Goal: Information Seeking & Learning: Learn about a topic

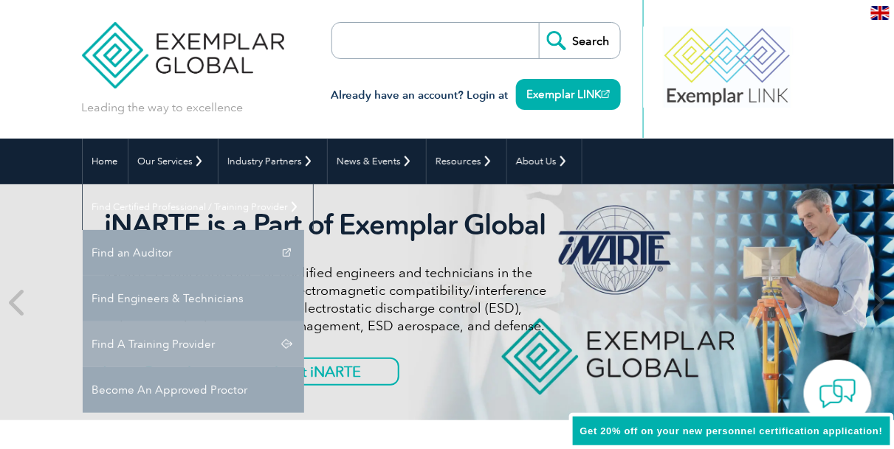
click at [304, 322] on link "Find A Training Provider" at bounding box center [193, 345] width 221 height 46
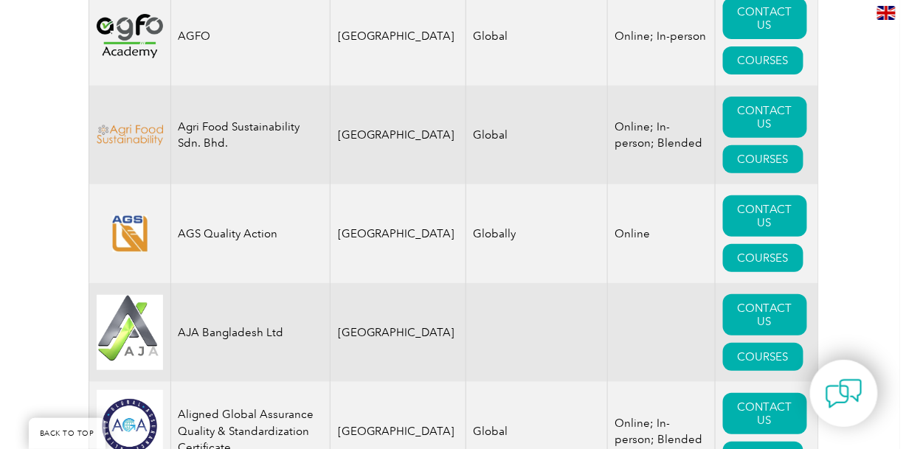
scroll to position [1550, 0]
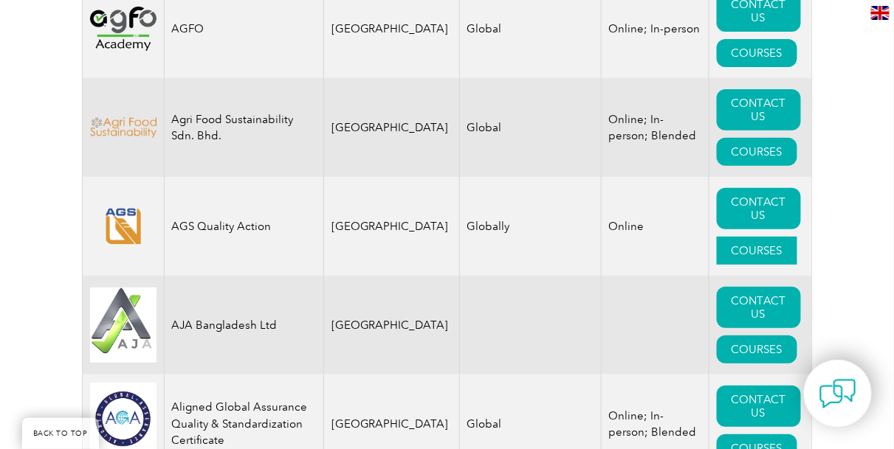
click at [755, 237] on link "COURSES" at bounding box center [757, 251] width 80 height 28
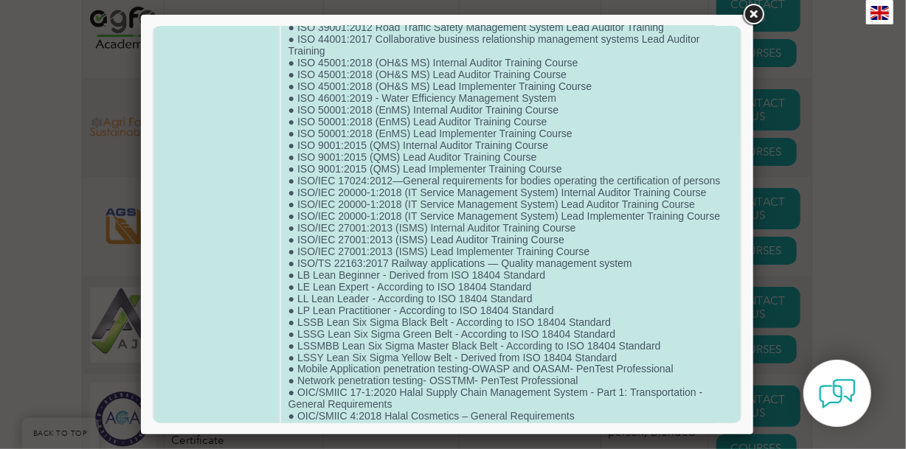
scroll to position [1049, 0]
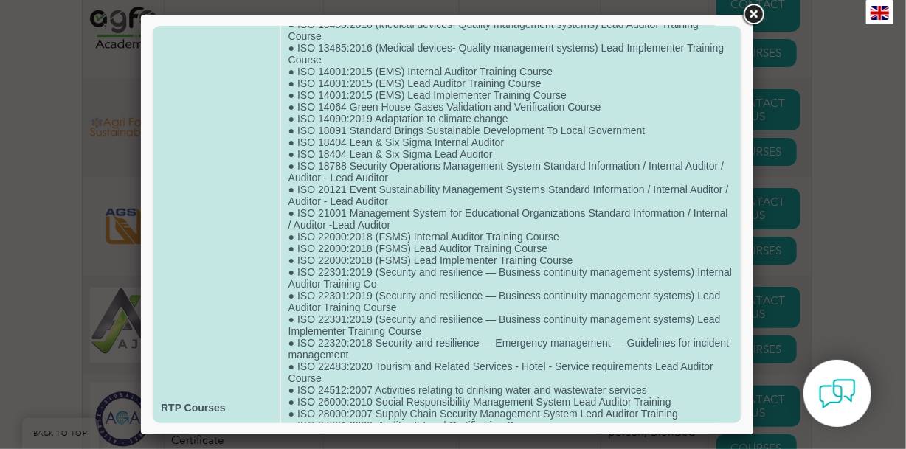
scroll to position [1578, 0]
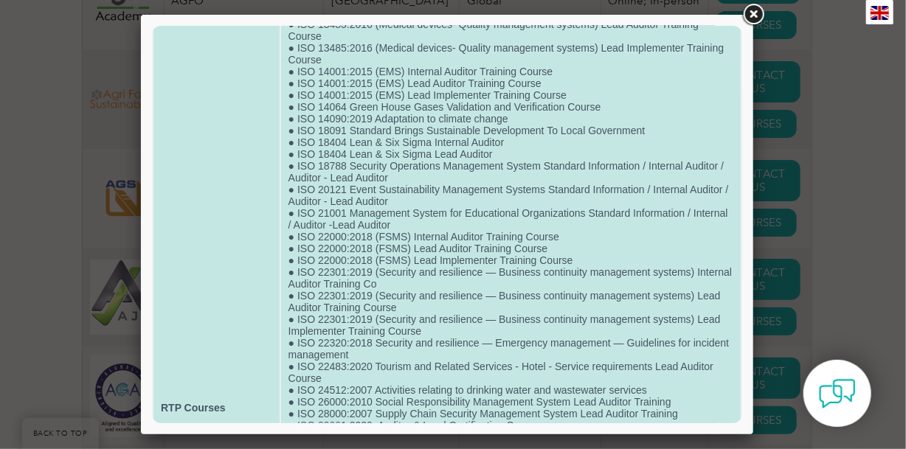
click at [464, 307] on td "● • OIC/SMIIC 1:2019 General Requirements for Halal Food ● API Q1 Certification…" at bounding box center [510, 407] width 460 height 1284
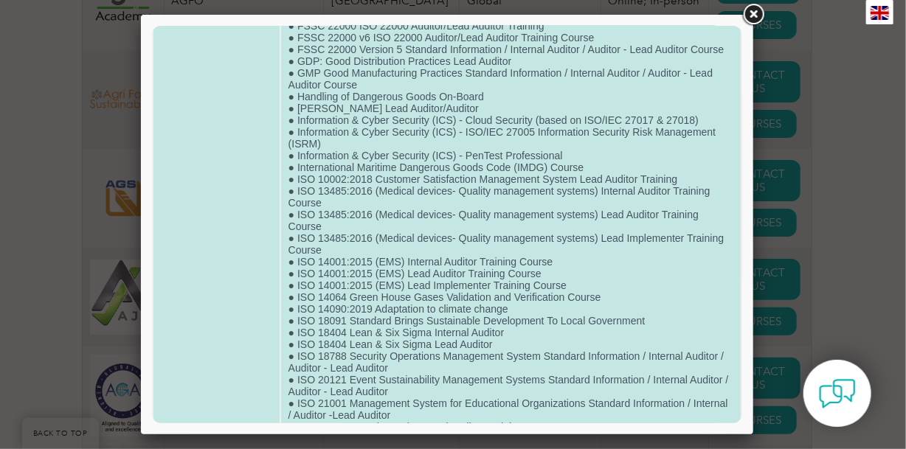
scroll to position [0, 0]
